Goal: Information Seeking & Learning: Check status

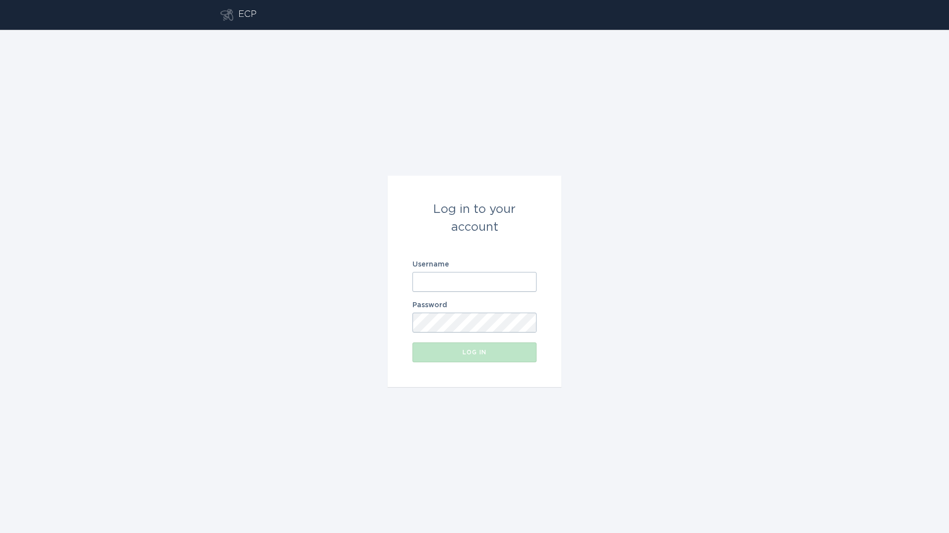
click at [483, 286] on input "Username" at bounding box center [475, 282] width 124 height 20
type input "[PERSON_NAME][EMAIL_ADDRESS][PERSON_NAME][DOMAIN_NAME]"
click at [413, 343] on button "Log in" at bounding box center [475, 353] width 124 height 20
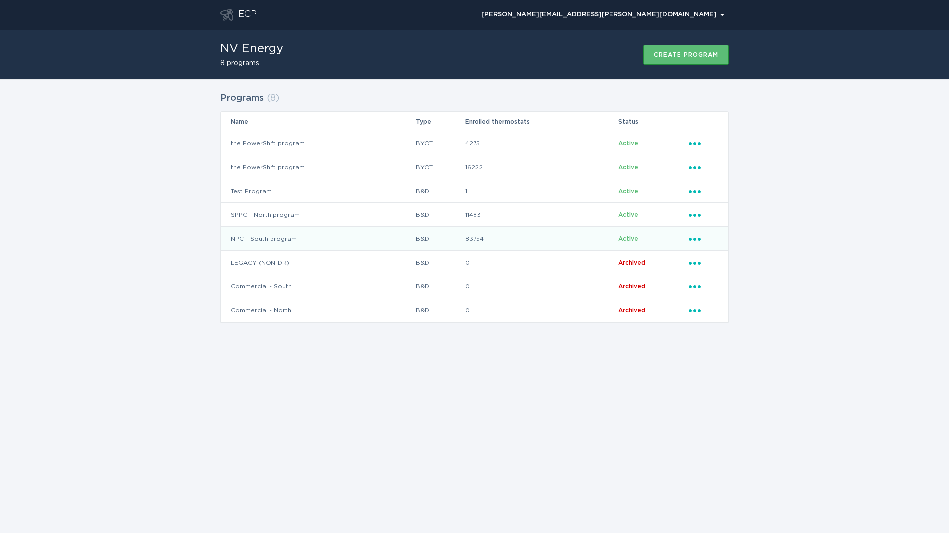
click at [319, 232] on td "NPC - South program" at bounding box center [318, 239] width 195 height 24
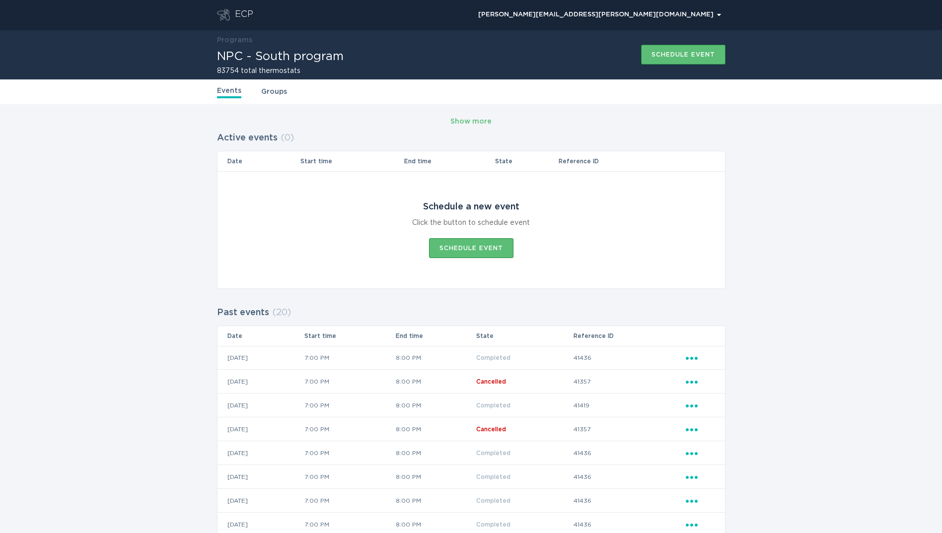
click at [243, 11] on div "ECP" at bounding box center [244, 15] width 18 height 12
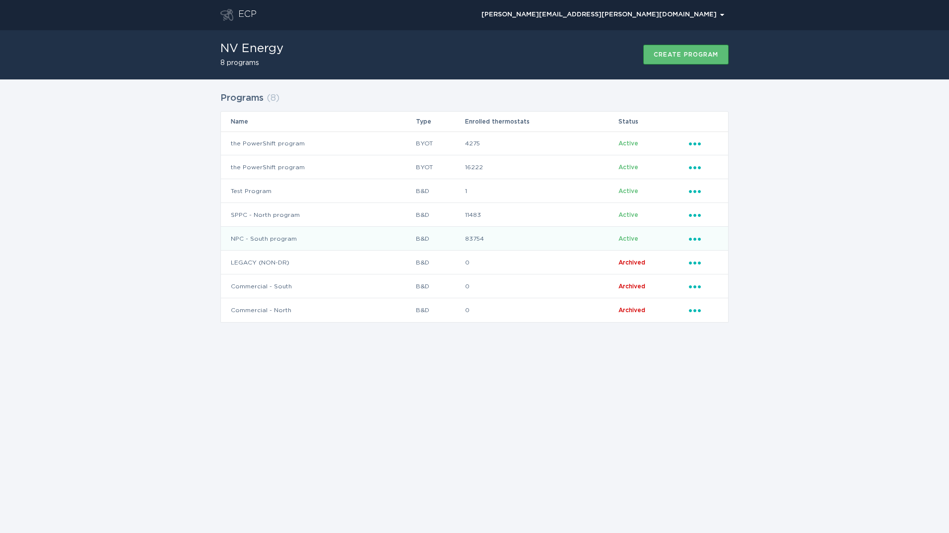
click at [353, 241] on td "NPC - South program" at bounding box center [318, 239] width 195 height 24
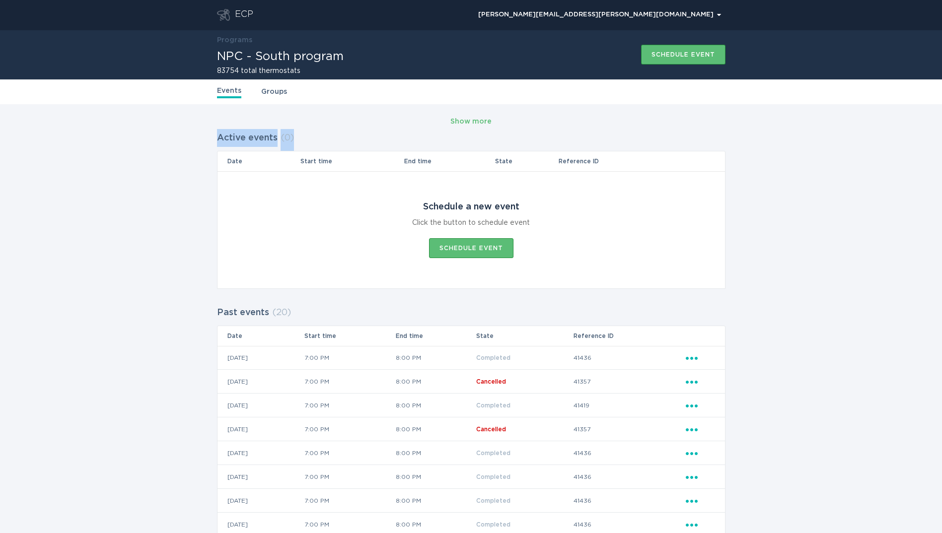
drag, startPoint x: 243, startPoint y: 141, endPoint x: 323, endPoint y: 145, distance: 80.1
click at [323, 145] on div "Show more Active events ( 0 ) Date Start time End time State Reference ID Sched…" at bounding box center [471, 476] width 942 height 744
click at [143, 140] on div "Show more Active events ( 0 ) Date Start time End time State Reference ID Sched…" at bounding box center [471, 476] width 942 height 744
drag, startPoint x: 219, startPoint y: 53, endPoint x: 232, endPoint y: 54, distance: 12.9
click at [231, 54] on h1 "NPC - South program" at bounding box center [280, 57] width 127 height 12
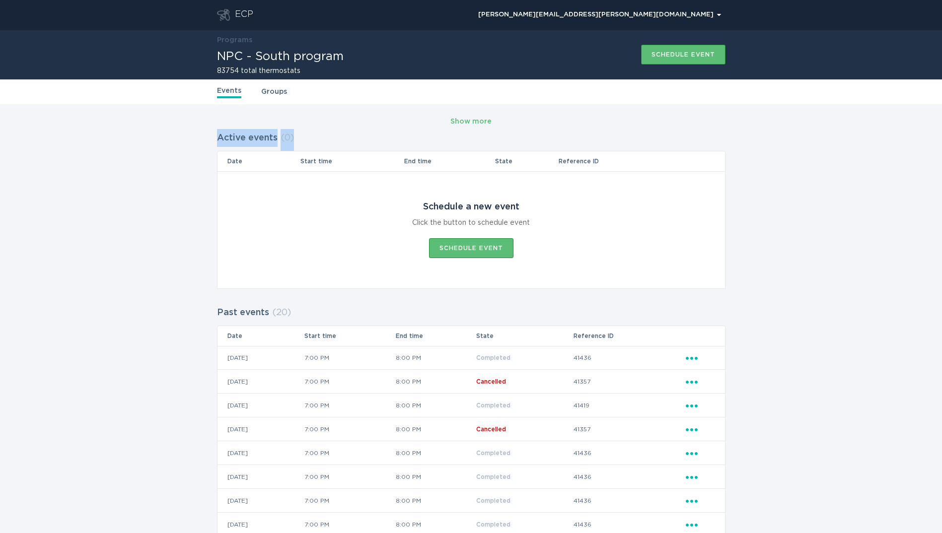
drag, startPoint x: 232, startPoint y: 54, endPoint x: 315, endPoint y: 141, distance: 120.1
click at [315, 141] on div "Show more Active events ( 0 ) Date Start time End time State Reference ID Sched…" at bounding box center [471, 476] width 942 height 744
click at [313, 139] on div "Active events ( 0 ) Date Start time End time State Reference ID Schedule a new …" at bounding box center [471, 209] width 508 height 160
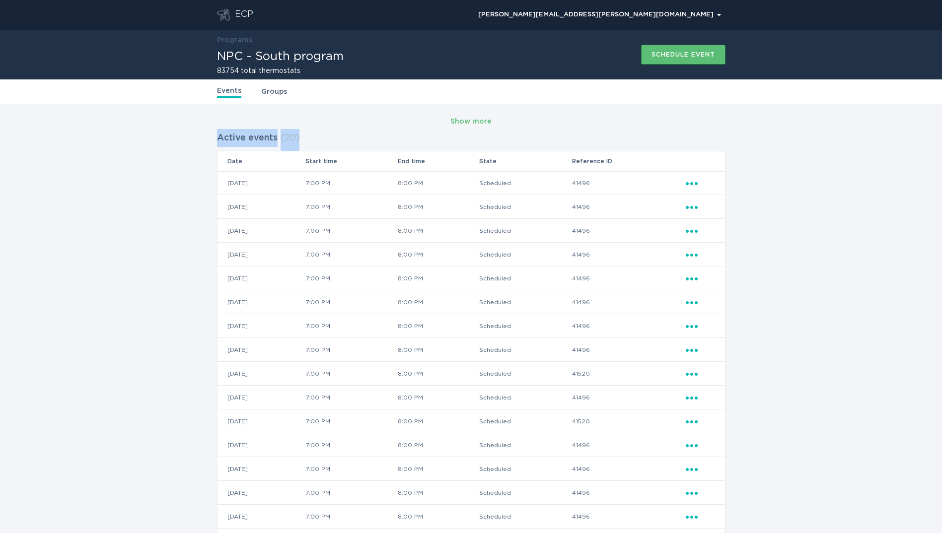
drag, startPoint x: 214, startPoint y: 139, endPoint x: 307, endPoint y: 136, distance: 92.9
click at [307, 136] on div "Show more Active events ( 20 ) Date Start time End time State Reference ID 21 /…" at bounding box center [471, 388] width 942 height 569
click at [189, 154] on div "Show more Active events ( 20 ) Date Start time End time State Reference ID 21 /…" at bounding box center [471, 388] width 942 height 569
drag, startPoint x: 219, startPoint y: 135, endPoint x: 307, endPoint y: 138, distance: 88.4
click at [307, 138] on div "Active events ( 20 ) Date Start time End time State Reference ID 21 / 08 / 2025…" at bounding box center [471, 388] width 508 height 519
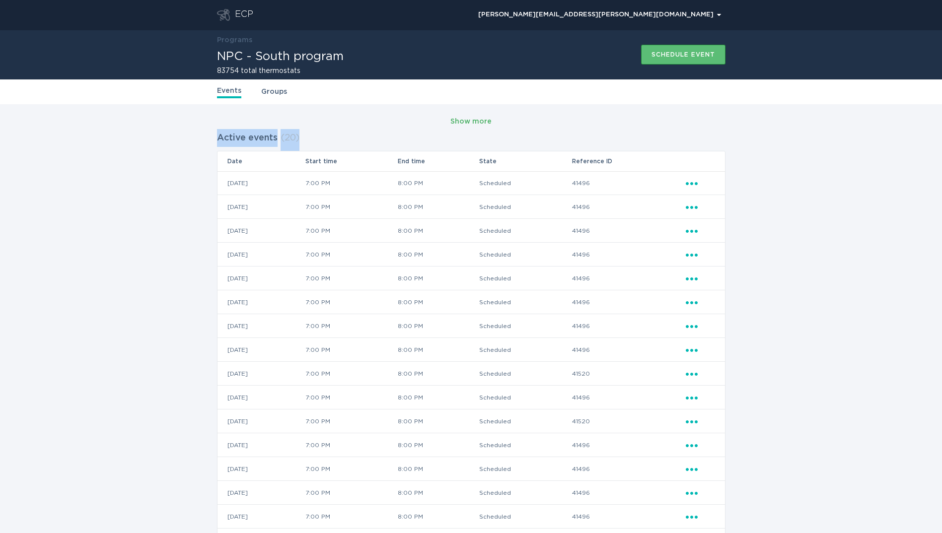
click at [478, 123] on div "Show more" at bounding box center [470, 121] width 41 height 11
click at [486, 124] on div "Show more" at bounding box center [470, 121] width 41 height 11
click at [245, 14] on div "ECP" at bounding box center [244, 15] width 18 height 12
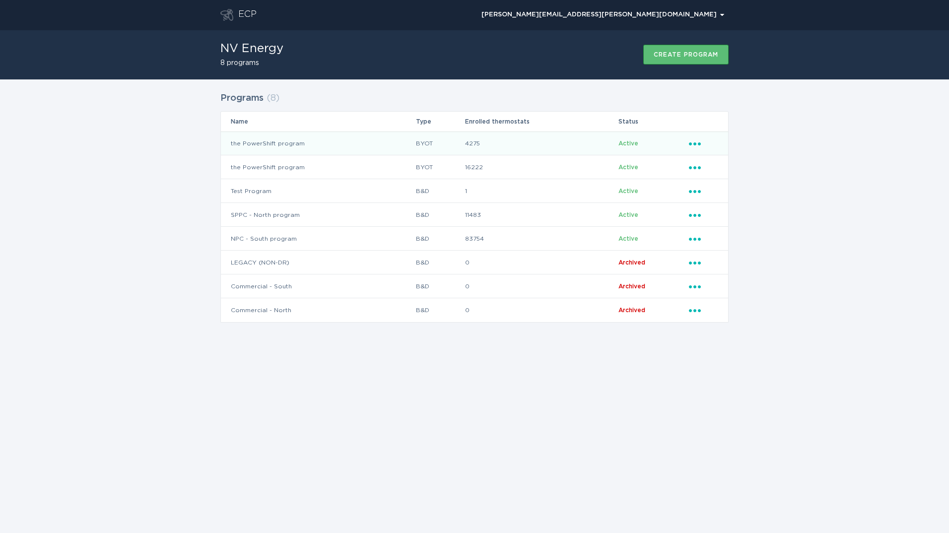
click at [320, 143] on td "the PowerShift program" at bounding box center [318, 144] width 195 height 24
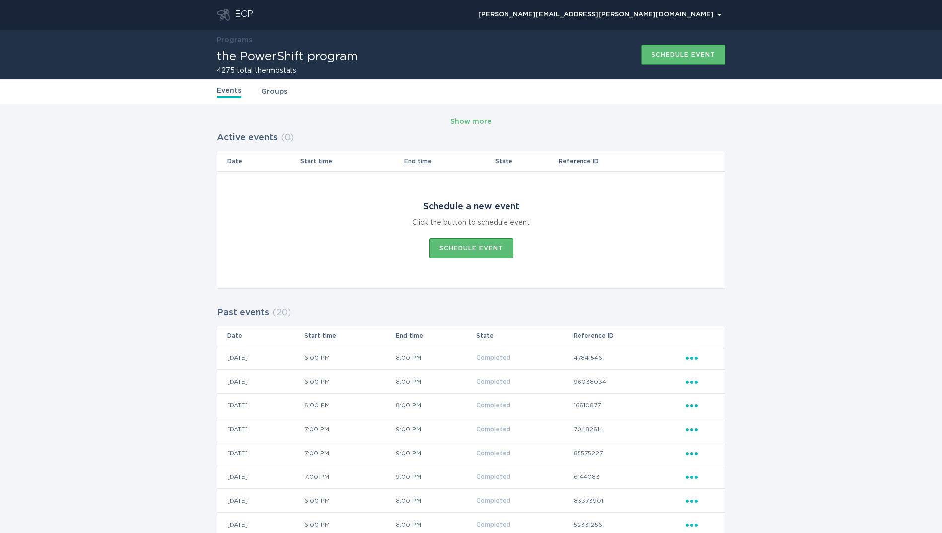
click at [225, 13] on icon "Go to dashboard" at bounding box center [223, 15] width 13 height 12
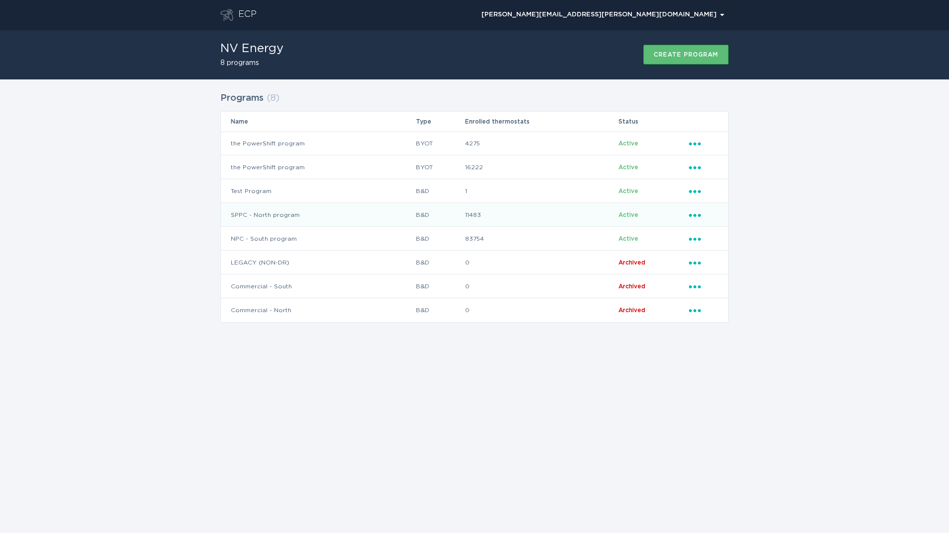
click at [313, 213] on td "SPPC - North program" at bounding box center [318, 215] width 195 height 24
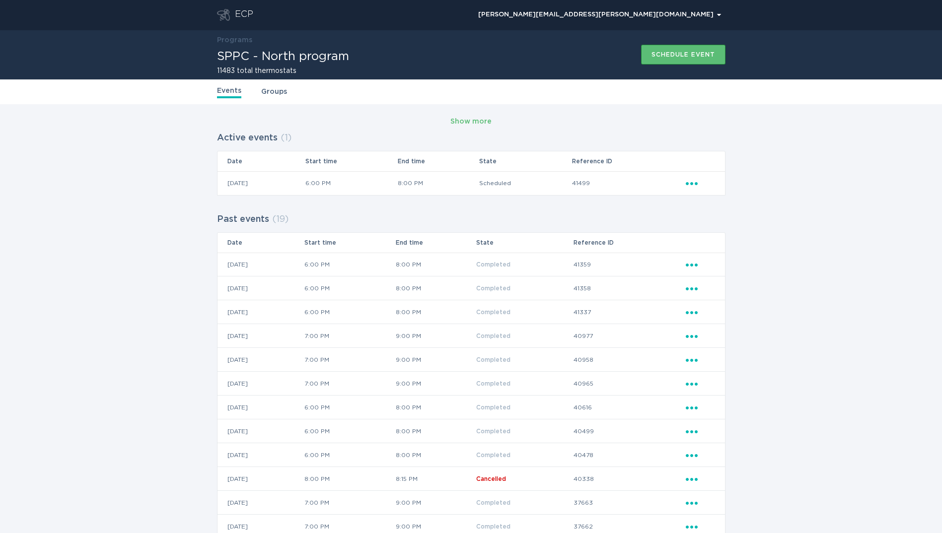
click at [238, 18] on div "ECP" at bounding box center [244, 15] width 18 height 12
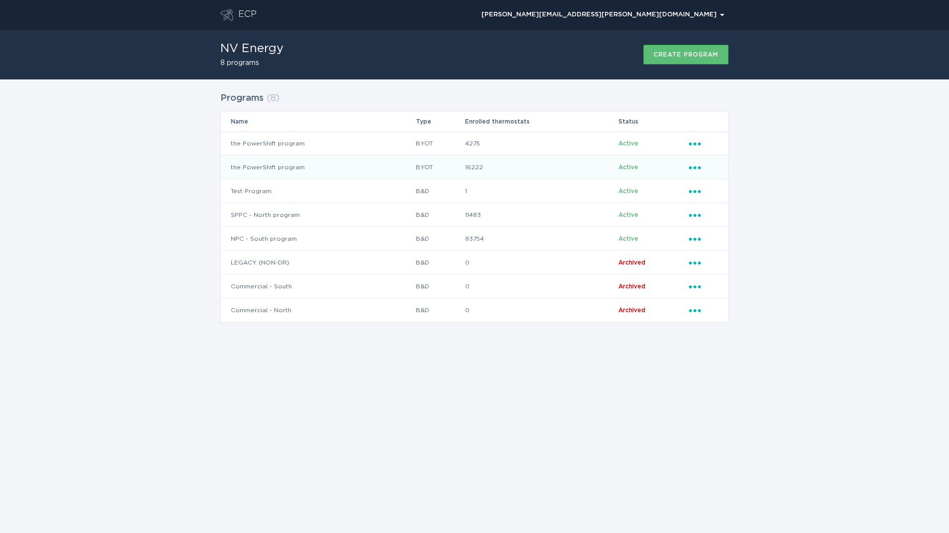
click at [304, 171] on td "the PowerShift program" at bounding box center [318, 167] width 195 height 24
